Goal: Task Accomplishment & Management: Complete application form

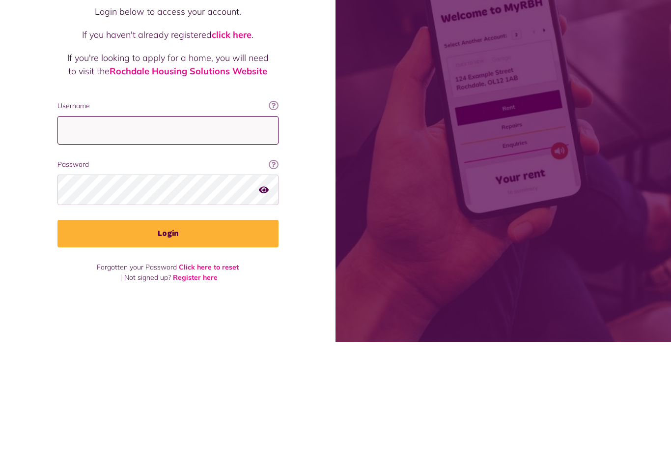
type input "**********"
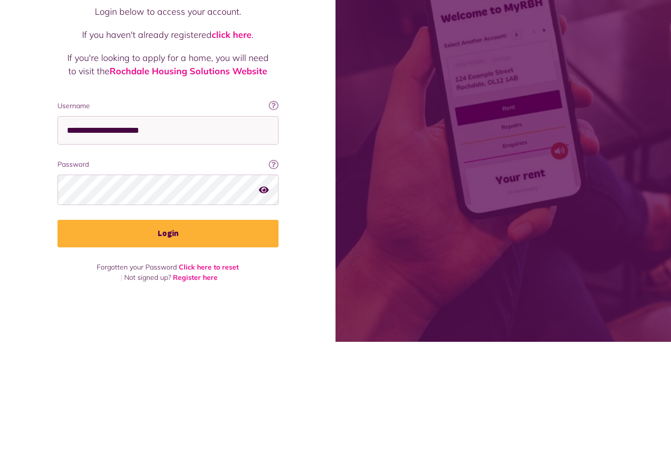
click at [168, 329] on button "Login" at bounding box center [167, 343] width 221 height 28
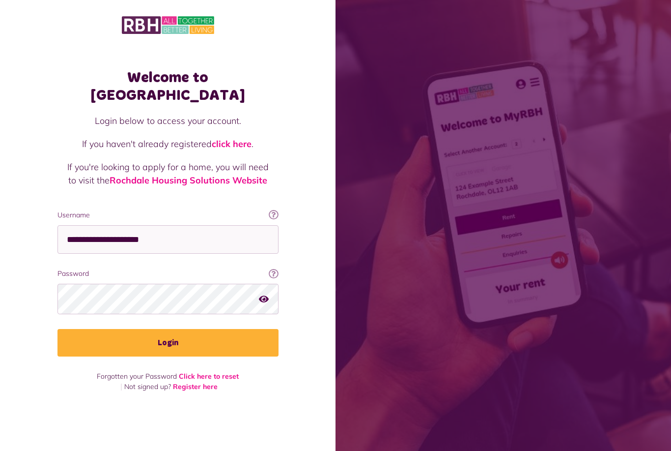
click at [187, 329] on button "Login" at bounding box center [167, 343] width 221 height 28
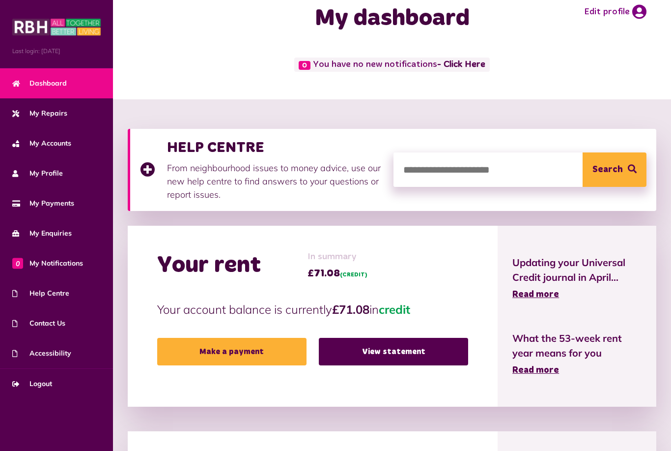
scroll to position [28, 0]
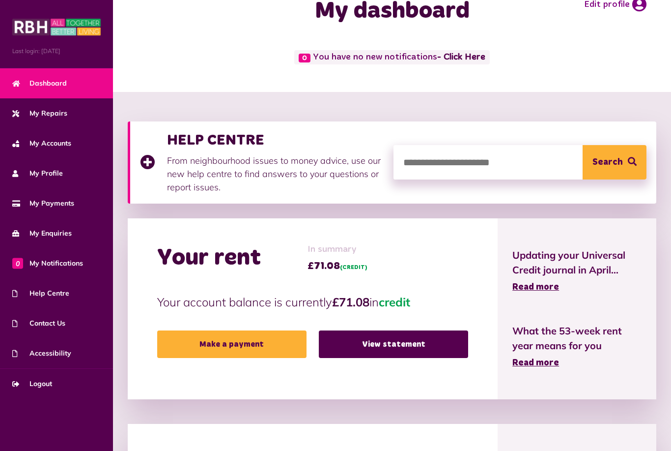
click at [545, 288] on span "Read more" at bounding box center [535, 287] width 47 height 9
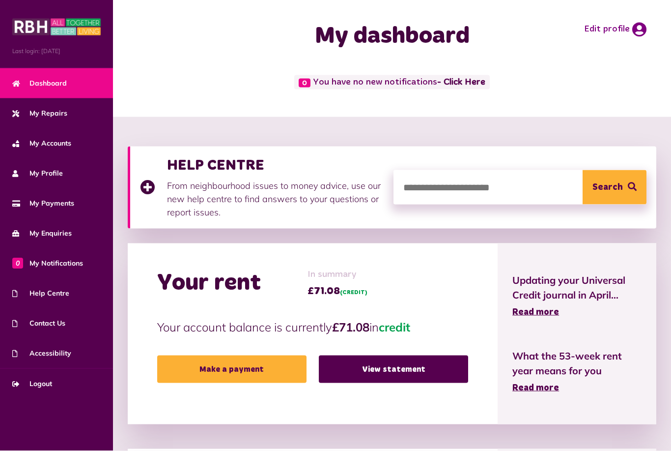
scroll to position [0, 0]
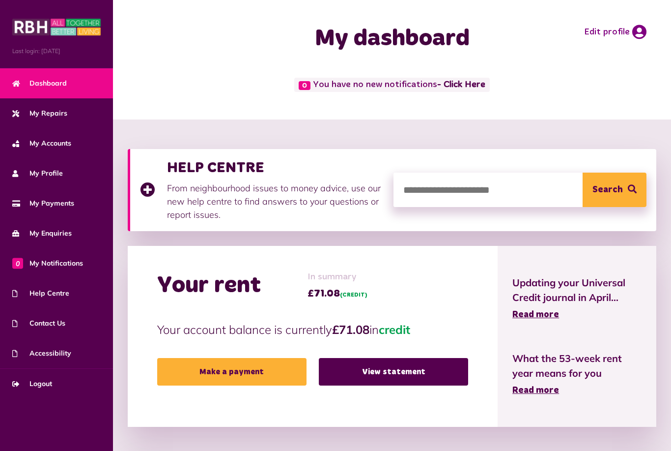
click at [70, 113] on link "My Repairs" at bounding box center [56, 113] width 113 height 30
click at [62, 146] on span "My Accounts" at bounding box center [41, 143] width 59 height 10
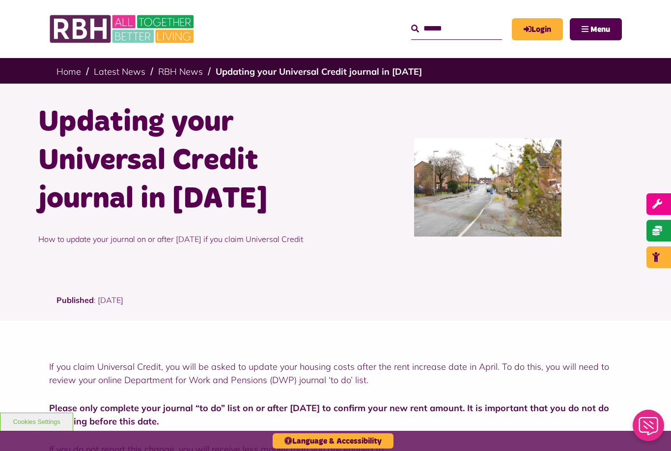
click at [545, 29] on link "Login" at bounding box center [537, 29] width 51 height 22
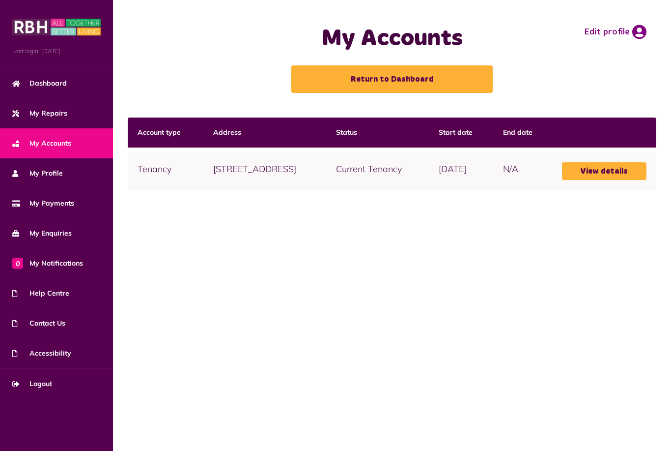
click at [615, 180] on link "View details" at bounding box center [604, 171] width 85 height 18
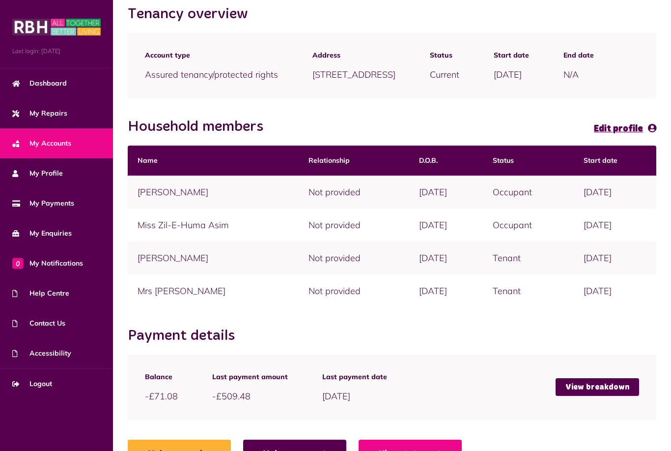
scroll to position [124, 0]
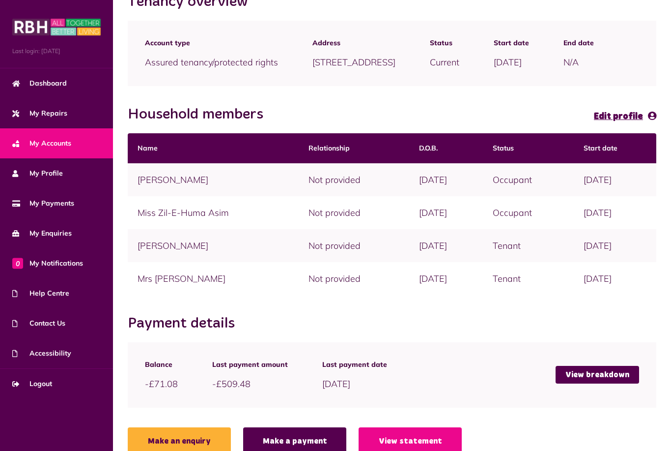
click at [389, 449] on link "View statement" at bounding box center [410, 441] width 103 height 28
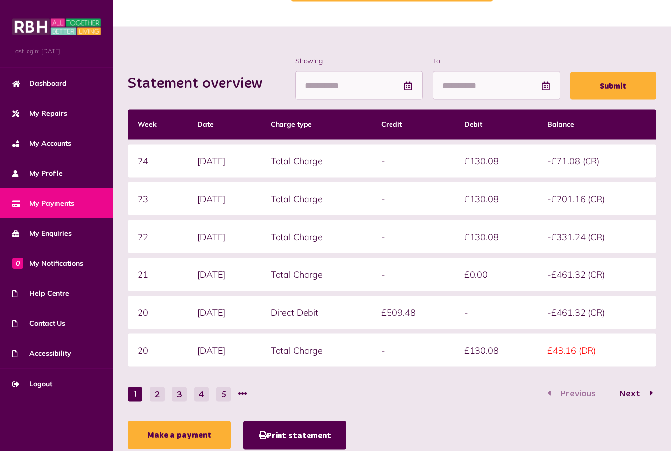
scroll to position [81, 0]
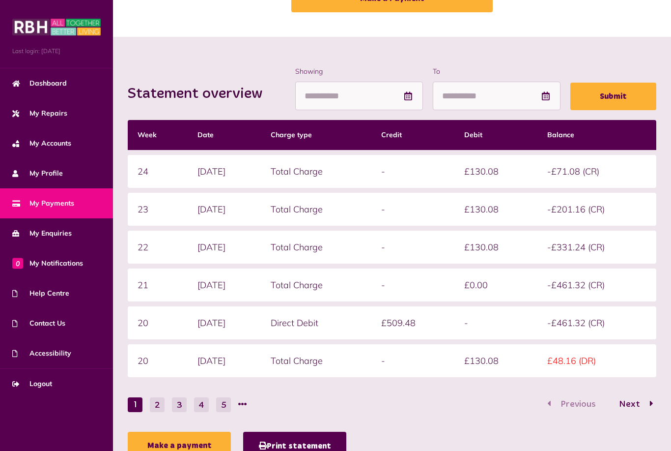
click at [283, 444] on button "Print statement" at bounding box center [294, 445] width 103 height 28
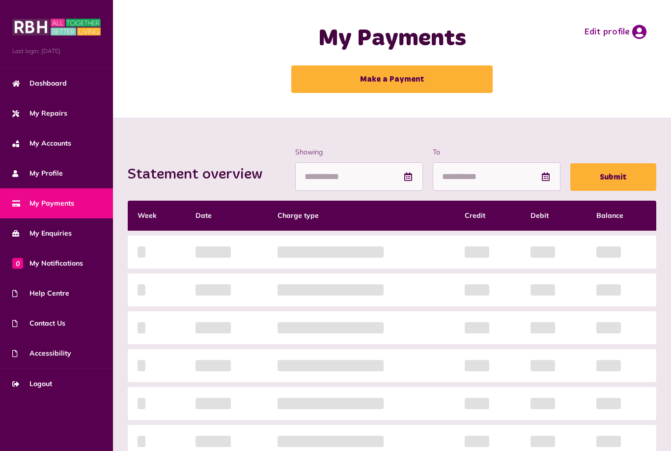
scroll to position [90, 0]
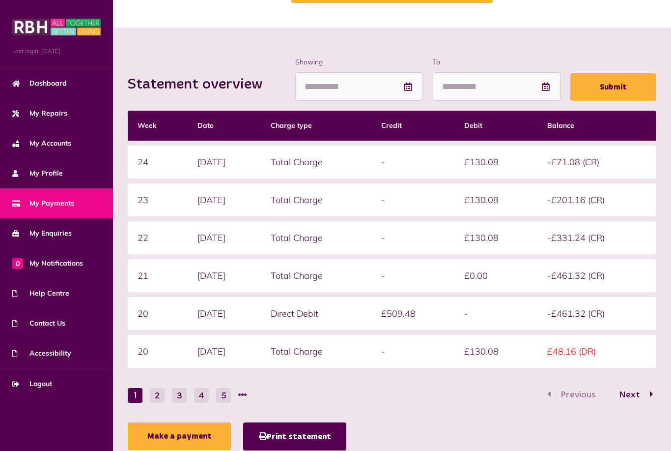
click at [69, 289] on link "Help Centre" at bounding box center [56, 293] width 113 height 30
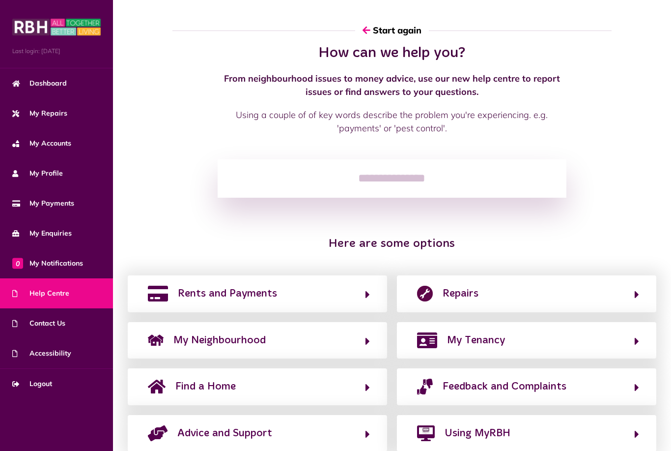
scroll to position [20, 0]
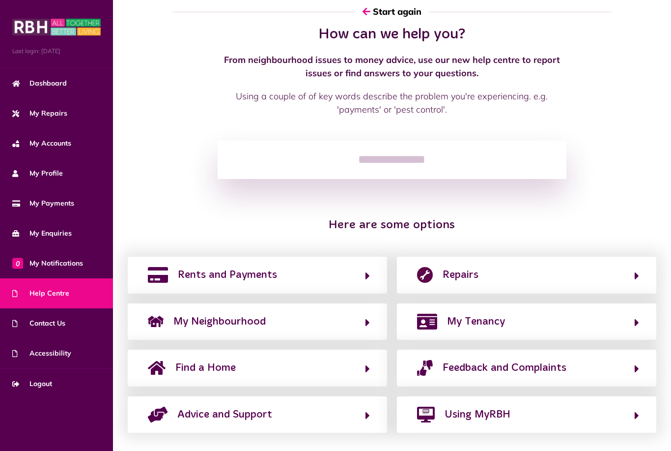
click at [235, 268] on span "Rents and Payments" at bounding box center [227, 275] width 99 height 16
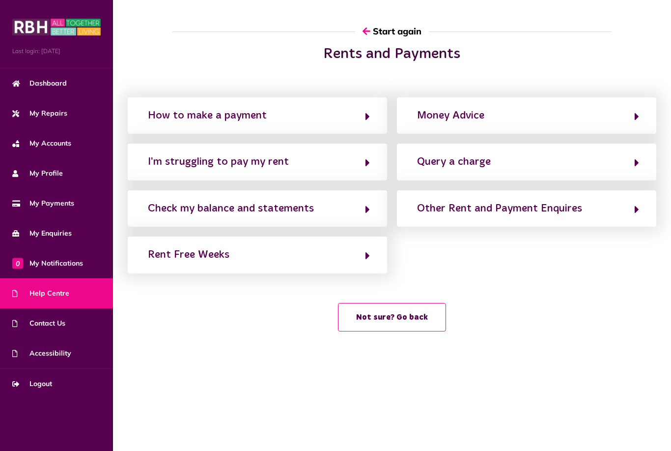
scroll to position [0, 0]
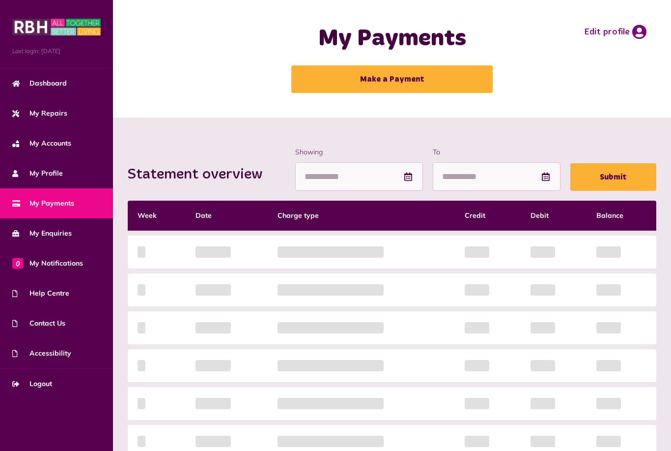
scroll to position [90, 0]
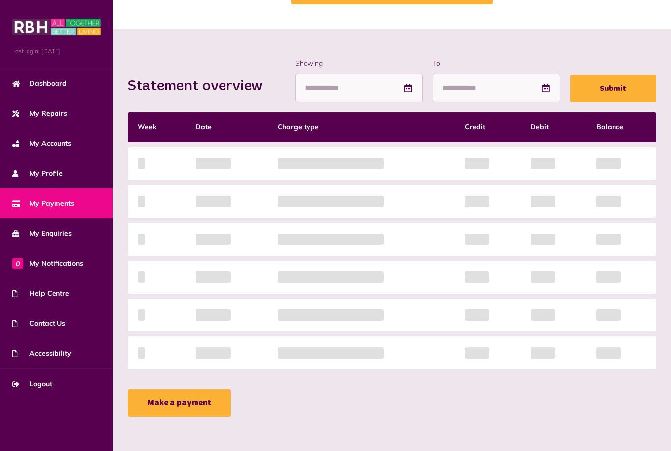
click at [67, 236] on span "My Enquiries" at bounding box center [41, 233] width 59 height 10
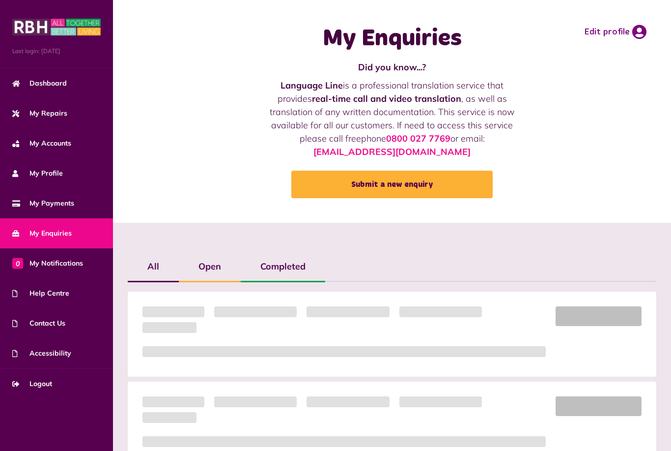
click at [75, 263] on span "0 My Notifications" at bounding box center [47, 263] width 71 height 10
click at [71, 301] on link "Help Centre" at bounding box center [56, 293] width 113 height 30
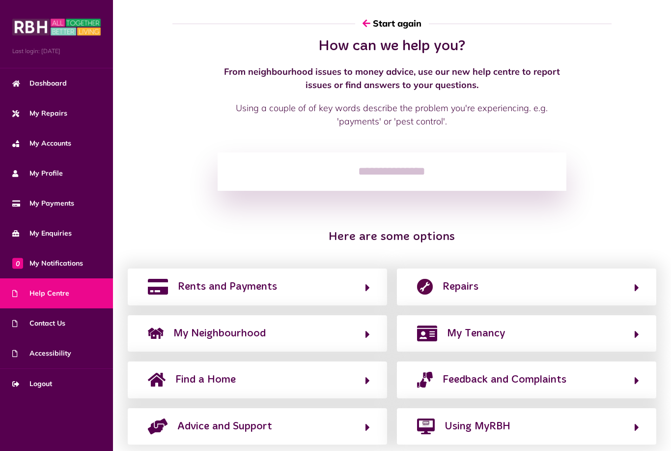
scroll to position [20, 0]
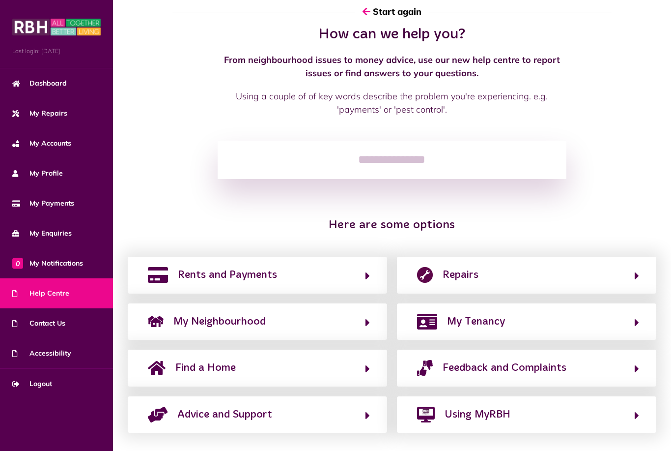
click at [483, 326] on span "My Tenancy" at bounding box center [476, 321] width 58 height 16
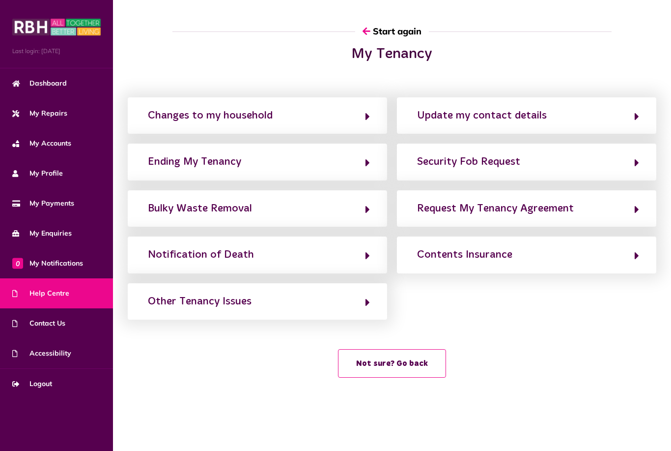
click at [475, 200] on div "Request My Tenancy Agreement" at bounding box center [495, 208] width 157 height 16
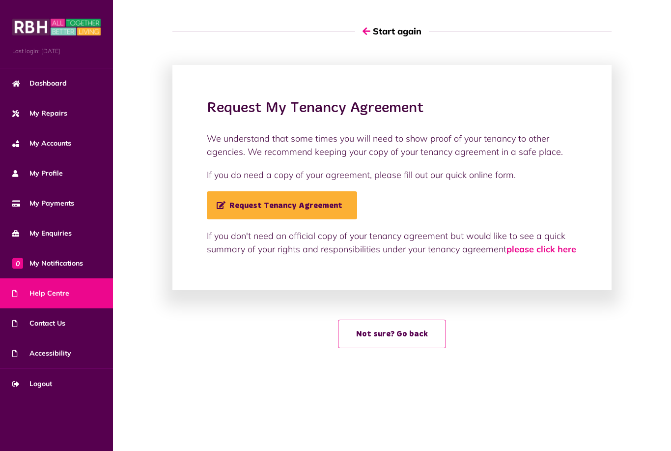
click at [308, 201] on span "Request Tenancy Agreement" at bounding box center [280, 205] width 126 height 8
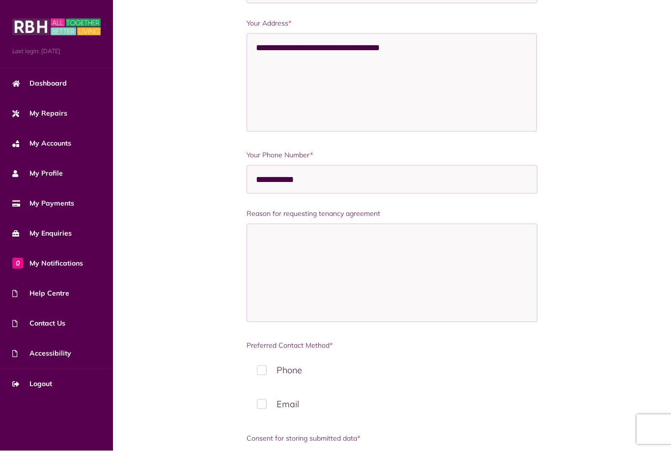
scroll to position [312, 0]
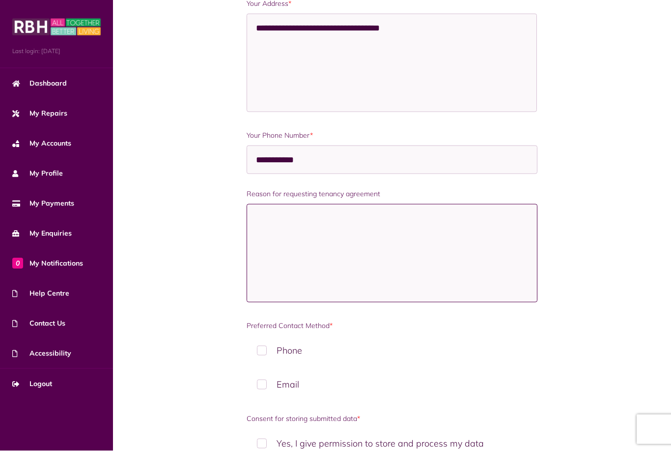
click at [461, 257] on textarea "Reason for requesting tenancy agreement" at bounding box center [392, 253] width 290 height 98
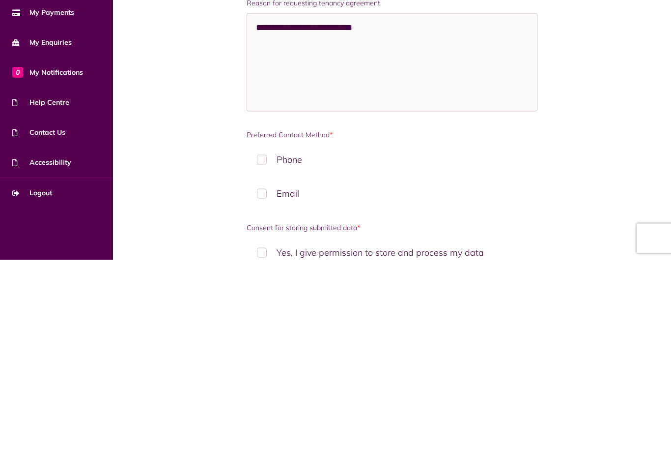
scroll to position [373, 0]
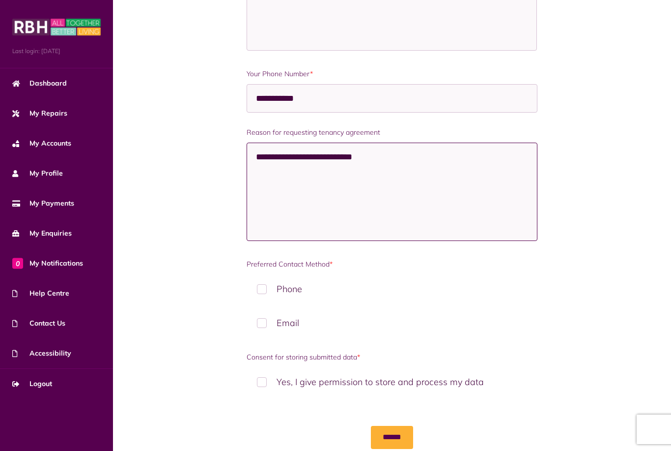
type textarea "**********"
click at [264, 328] on label "Email" at bounding box center [392, 322] width 290 height 29
click at [264, 387] on label "Yes, I give permission to store and process my data" at bounding box center [392, 381] width 290 height 29
click at [403, 441] on input "******" at bounding box center [392, 437] width 42 height 23
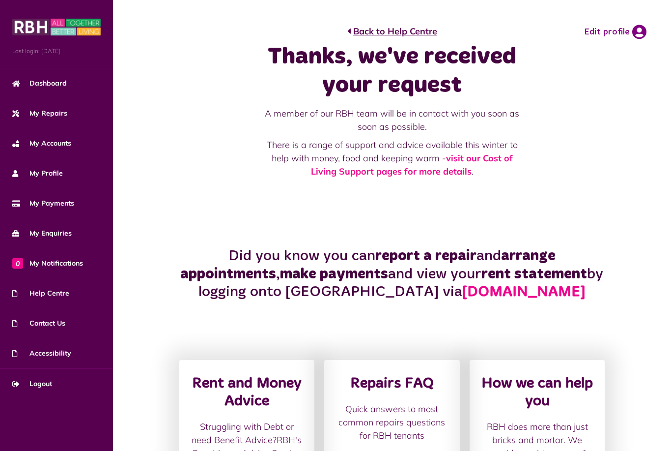
click at [66, 87] on link "Dashboard" at bounding box center [56, 83] width 113 height 30
